Goal: Book appointment/travel/reservation

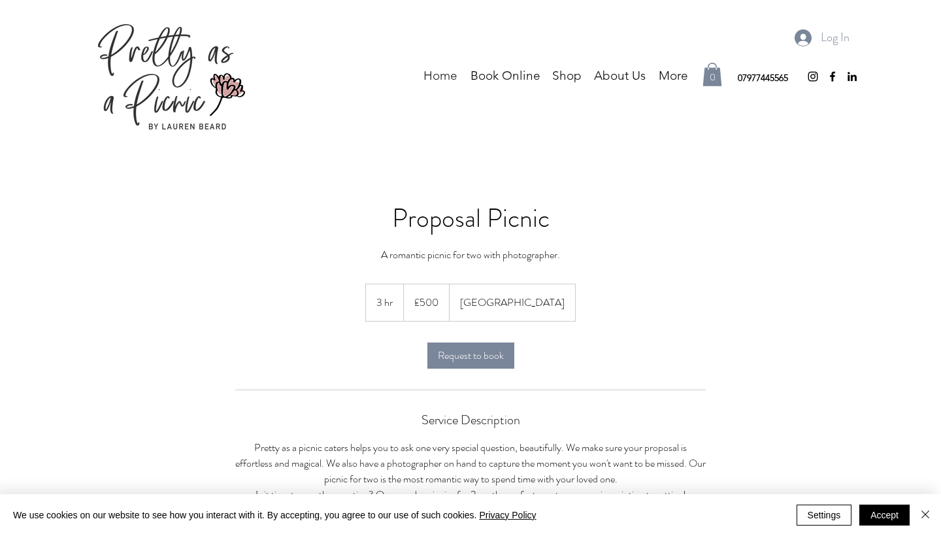
click at [442, 75] on p "Home" at bounding box center [440, 76] width 47 height 20
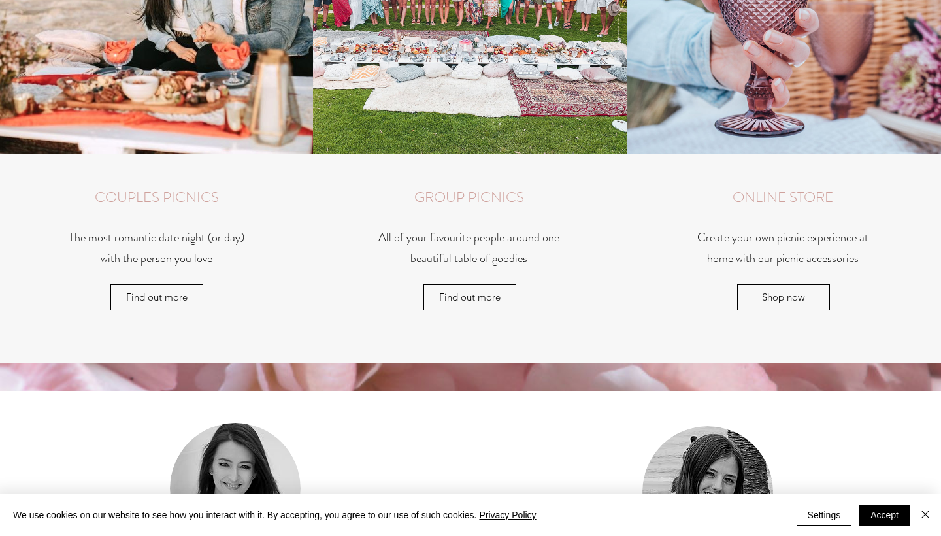
scroll to position [1431, 0]
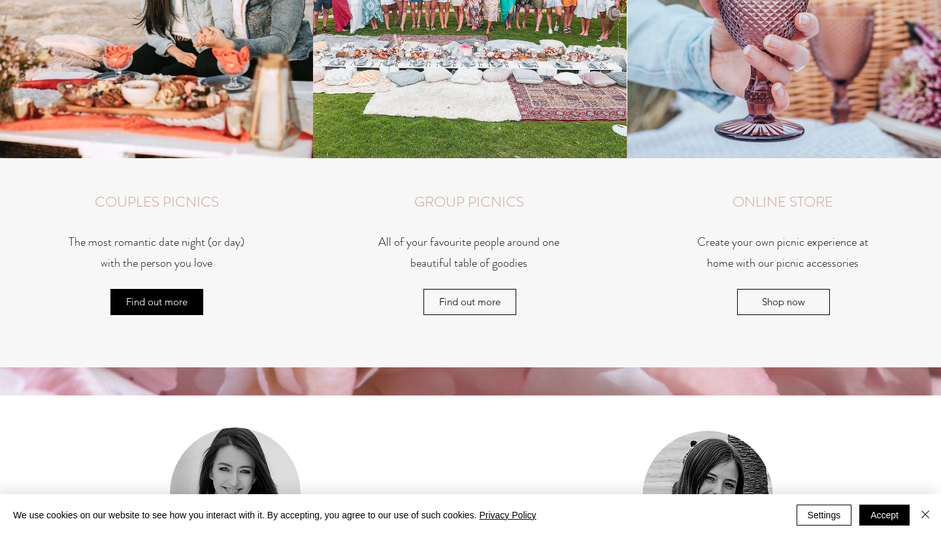
click at [165, 302] on span "Find out more" at bounding box center [156, 302] width 61 height 18
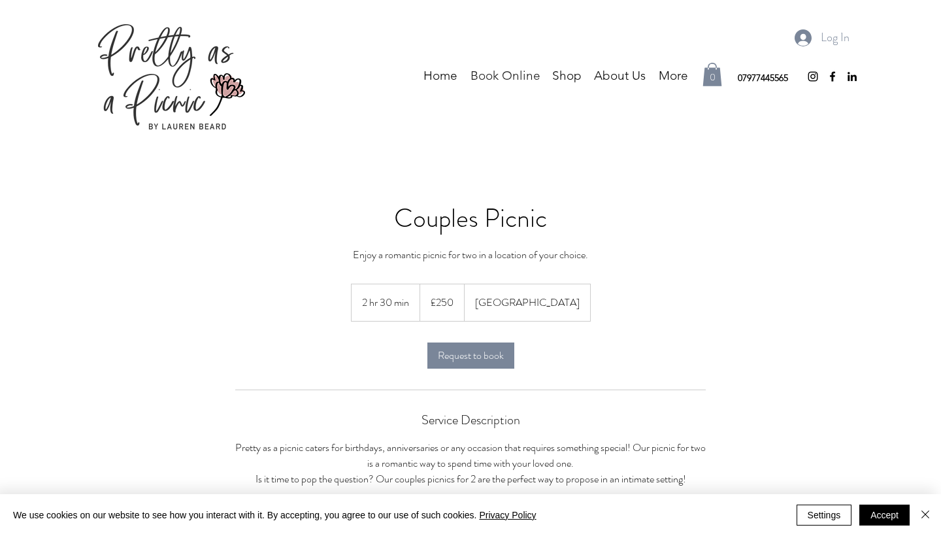
click at [521, 76] on p "Book Online" at bounding box center [505, 76] width 83 height 20
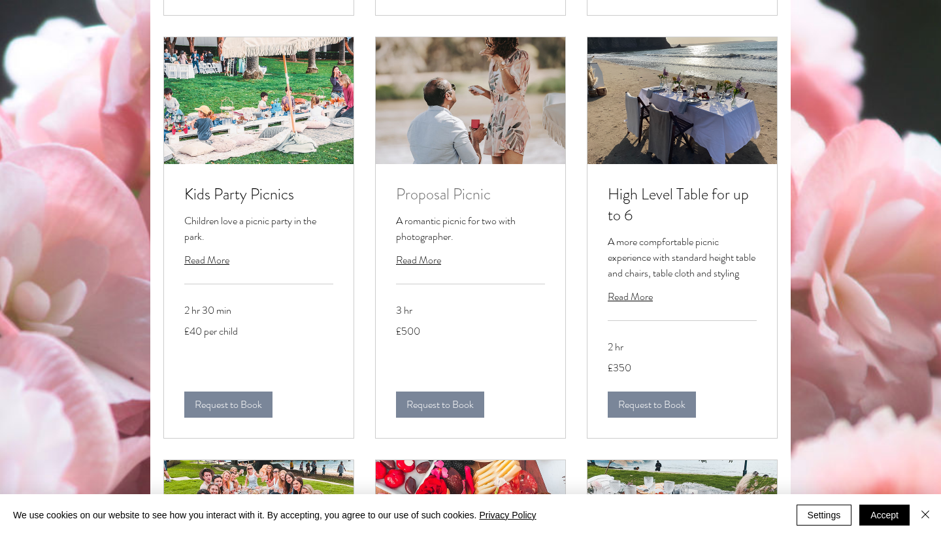
scroll to position [713, 0]
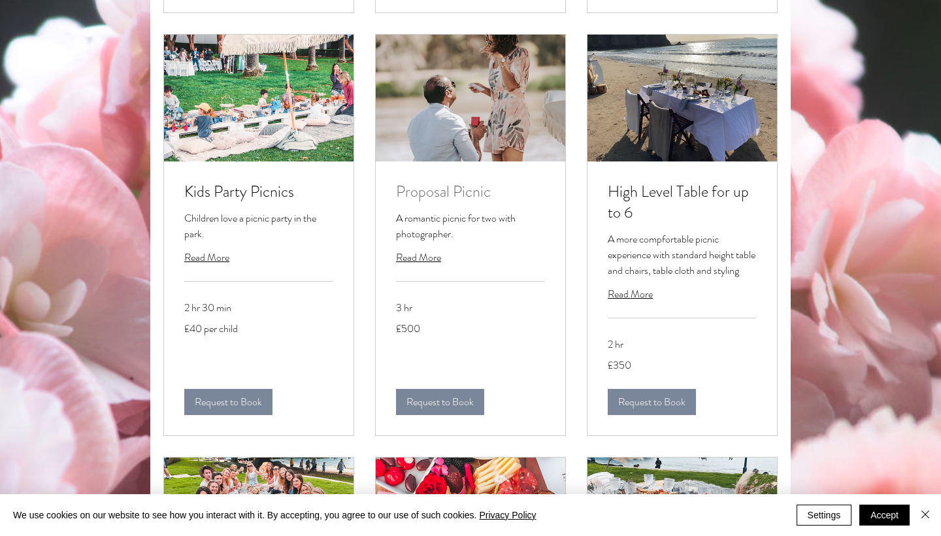
click at [444, 202] on h2 "Proposal Picnic" at bounding box center [470, 192] width 149 height 21
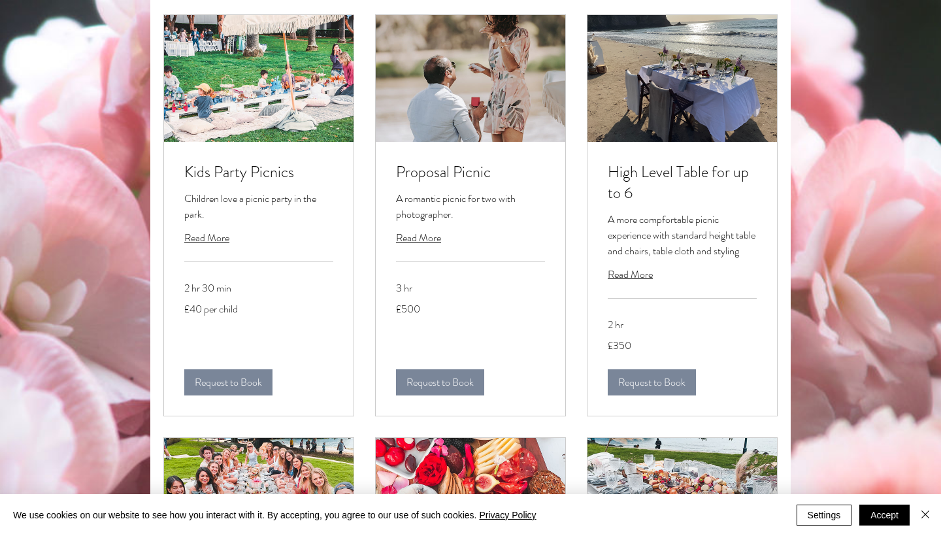
scroll to position [732, 0]
click at [423, 246] on span "Read More" at bounding box center [418, 238] width 45 height 15
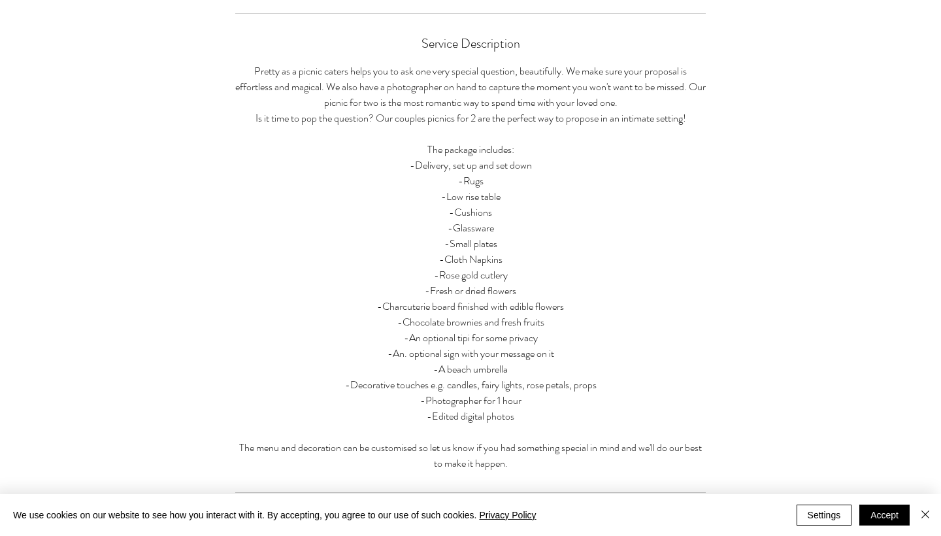
scroll to position [376, 0]
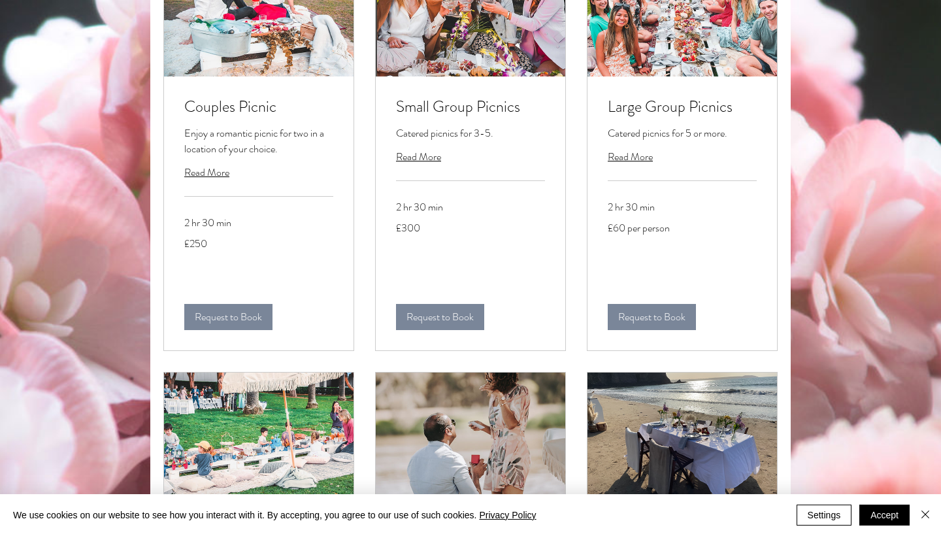
scroll to position [732, 0]
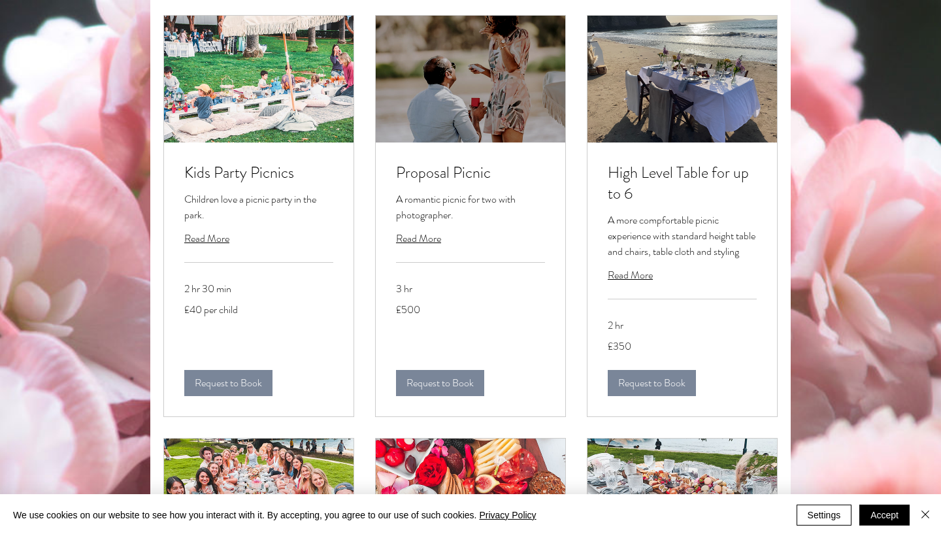
click at [457, 138] on img at bounding box center [470, 79] width 189 height 127
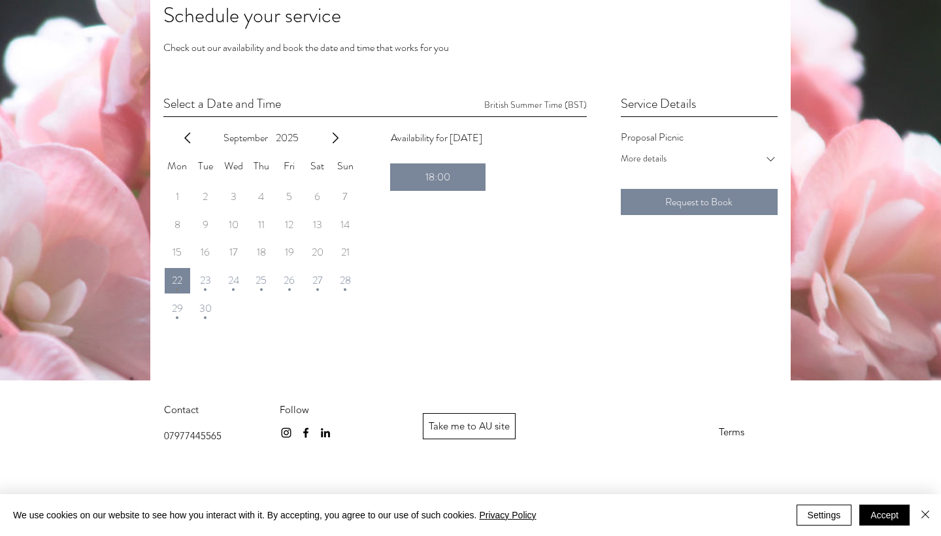
scroll to position [228, 0]
click at [336, 141] on icon "next month" at bounding box center [335, 139] width 16 height 16
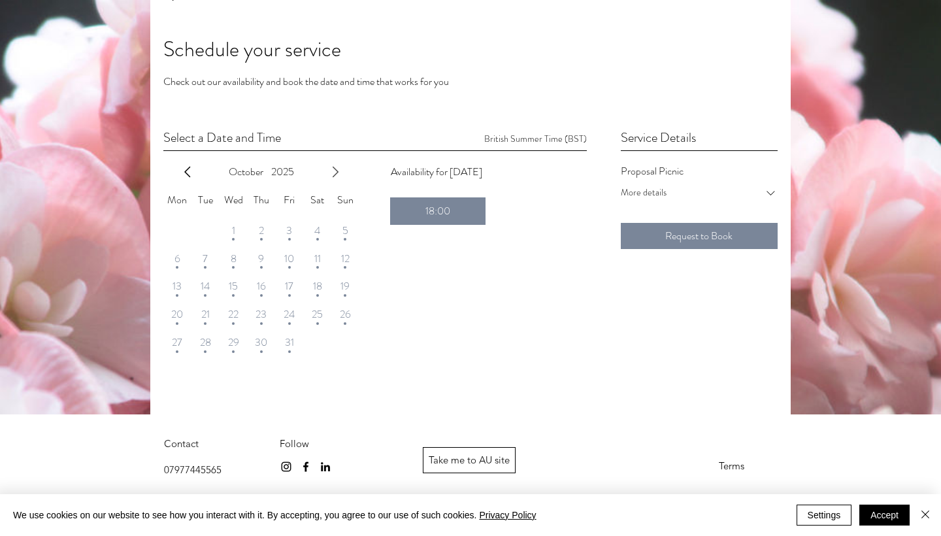
click at [336, 177] on icon "next month" at bounding box center [335, 172] width 16 height 16
click at [336, 173] on icon "next month" at bounding box center [335, 172] width 6 height 10
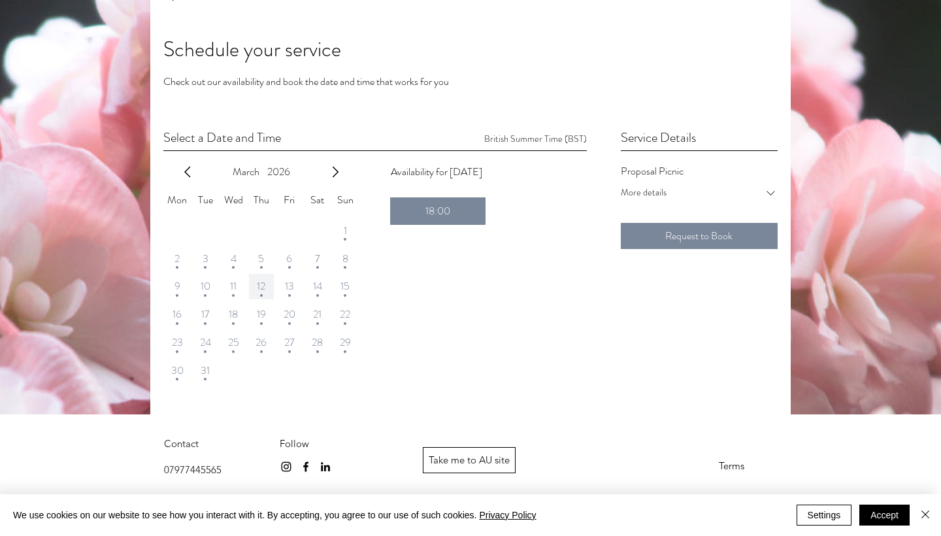
click at [257, 287] on span "12" at bounding box center [261, 286] width 8 height 10
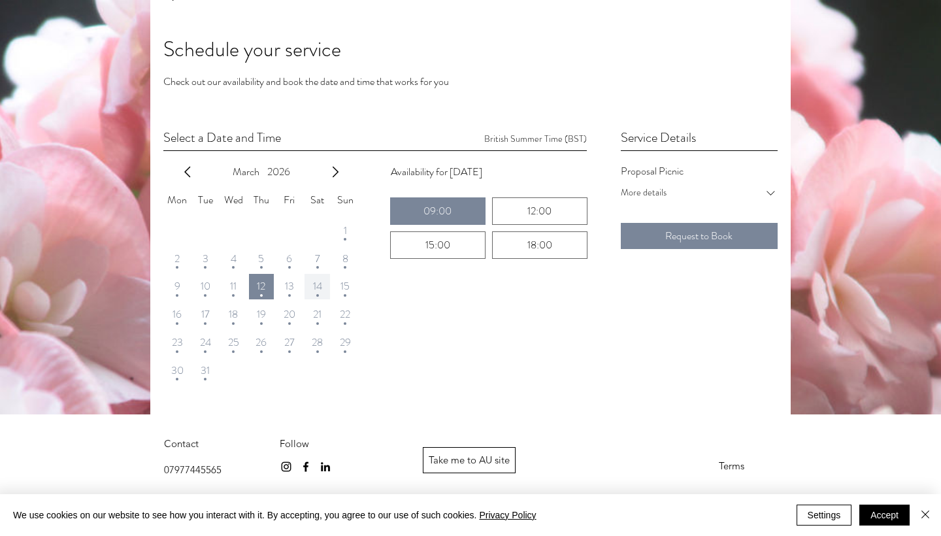
click at [314, 291] on span "14" at bounding box center [317, 286] width 9 height 10
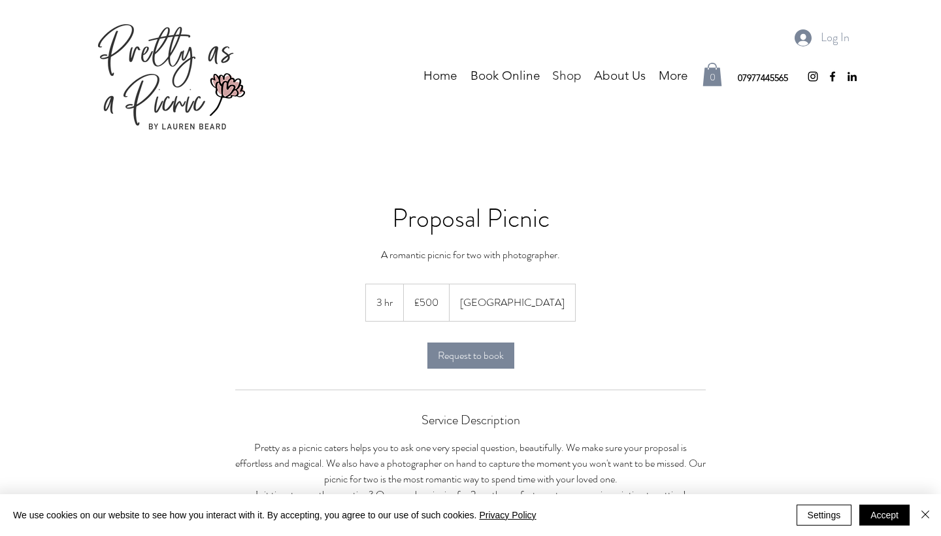
click at [562, 75] on p "Shop" at bounding box center [566, 76] width 42 height 20
